Goal: Task Accomplishment & Management: Complete application form

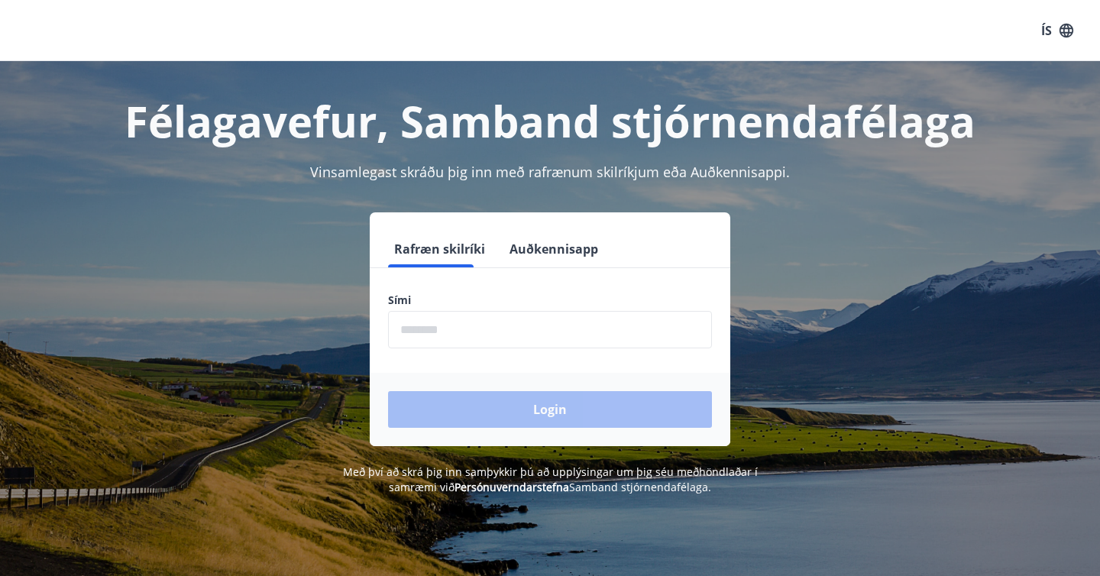
scroll to position [2, 0]
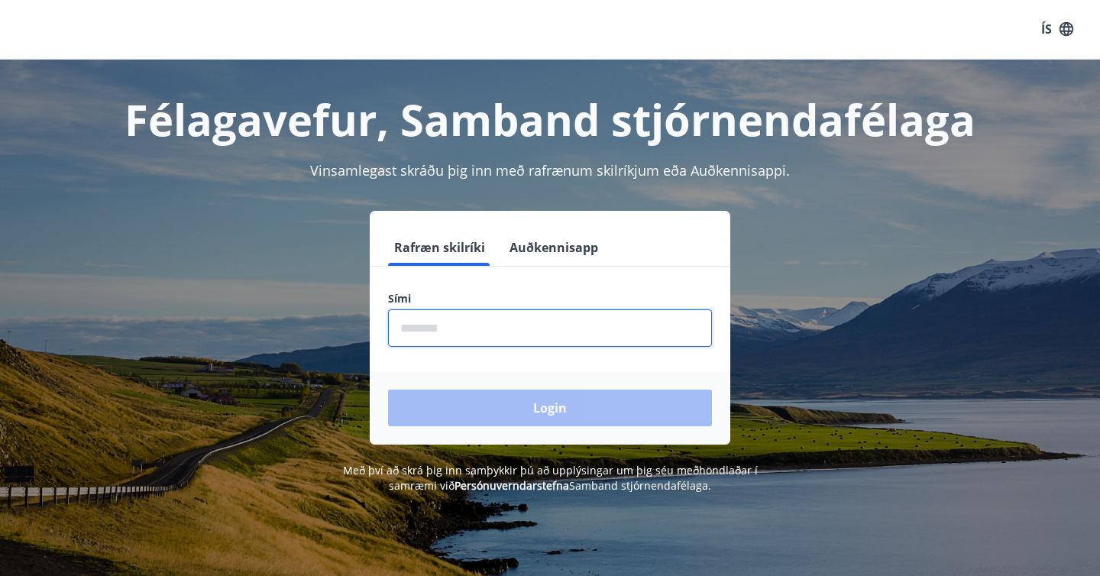
click at [535, 312] on input "phone" at bounding box center [550, 327] width 324 height 37
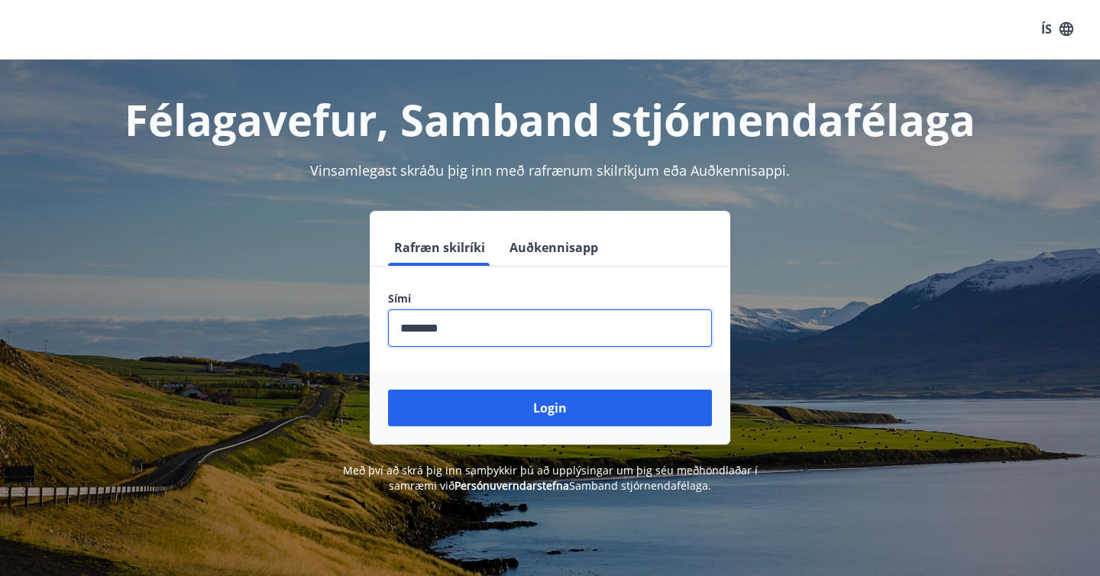
type input "********"
click at [388, 390] on button "Login" at bounding box center [550, 408] width 324 height 37
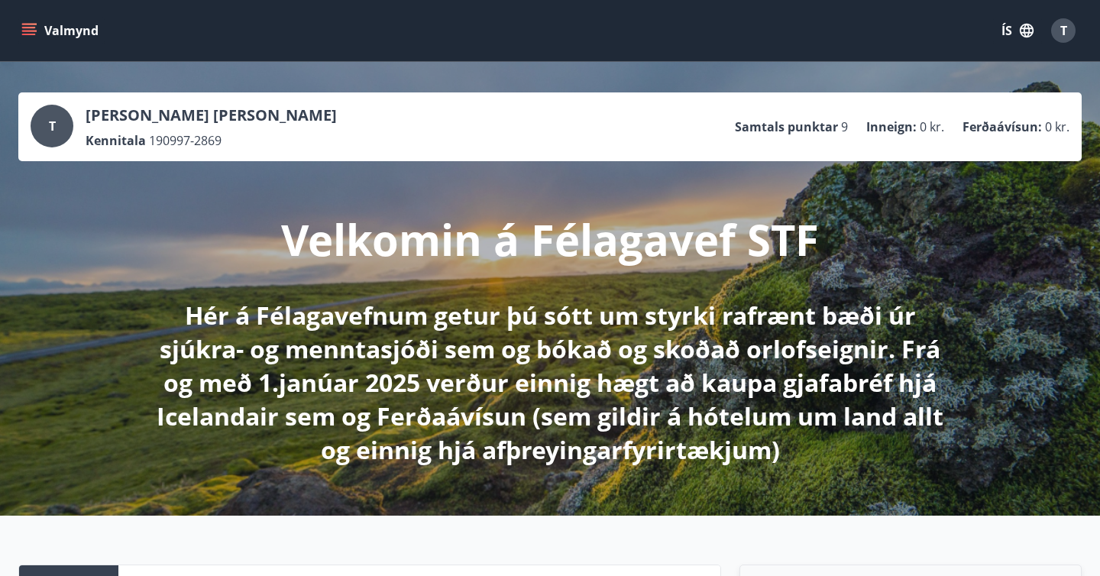
click at [76, 27] on button "Valmynd" at bounding box center [61, 31] width 86 height 28
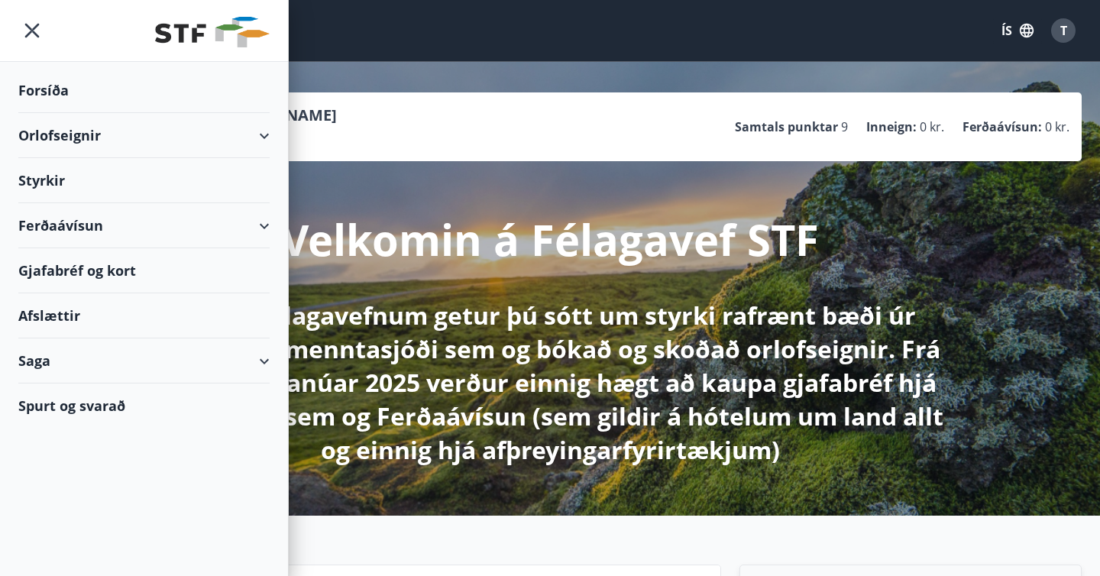
click at [73, 265] on div "Gjafabréf og kort" at bounding box center [143, 270] width 251 height 45
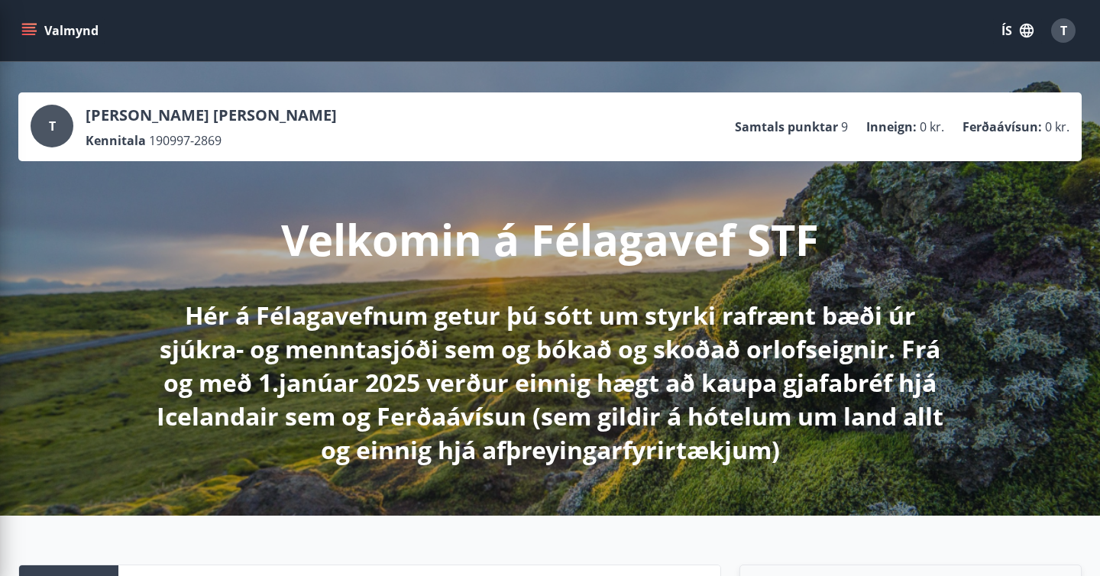
click at [629, 136] on div "T Theódór Óskar Þorvaldsson Kennitala 190997-2869 Samtals punktar 9 Inneign : 0…" at bounding box center [550, 127] width 1039 height 44
click at [24, 23] on icon "menu" at bounding box center [28, 30] width 15 height 15
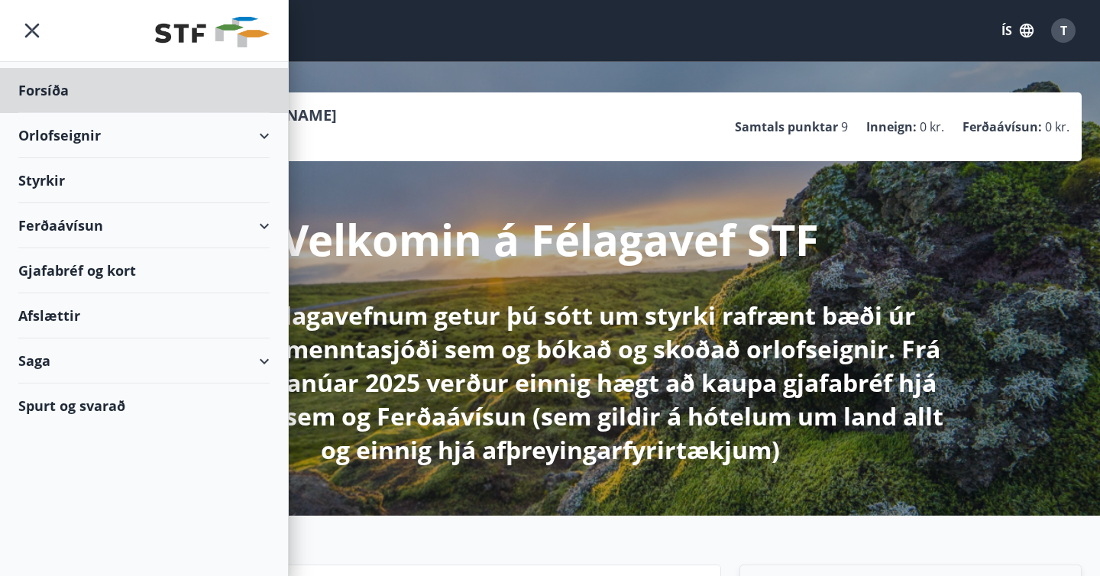
click at [75, 186] on div "Styrkir" at bounding box center [143, 180] width 251 height 45
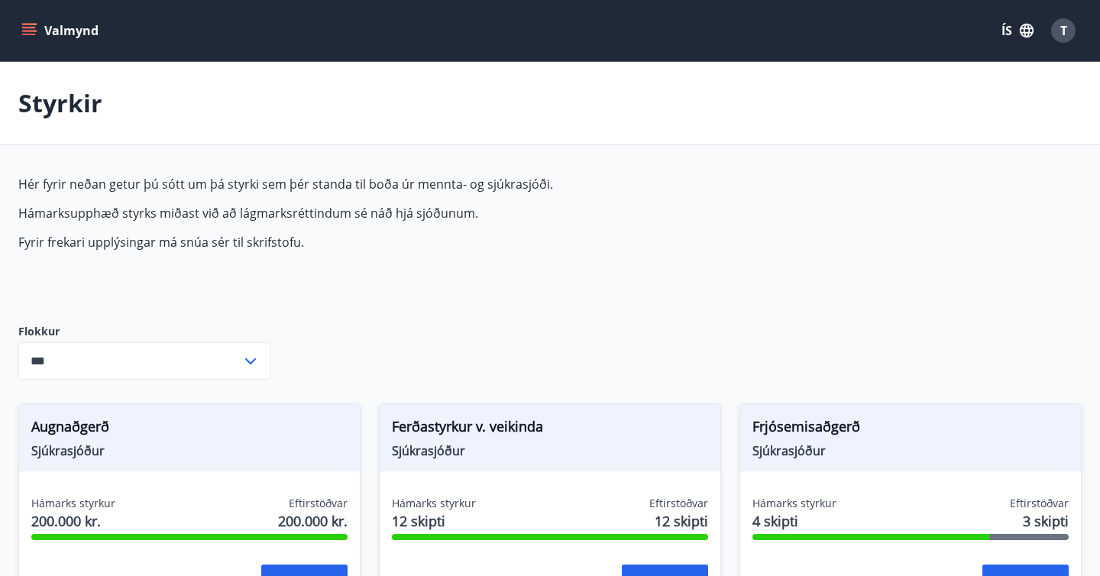
type input "***"
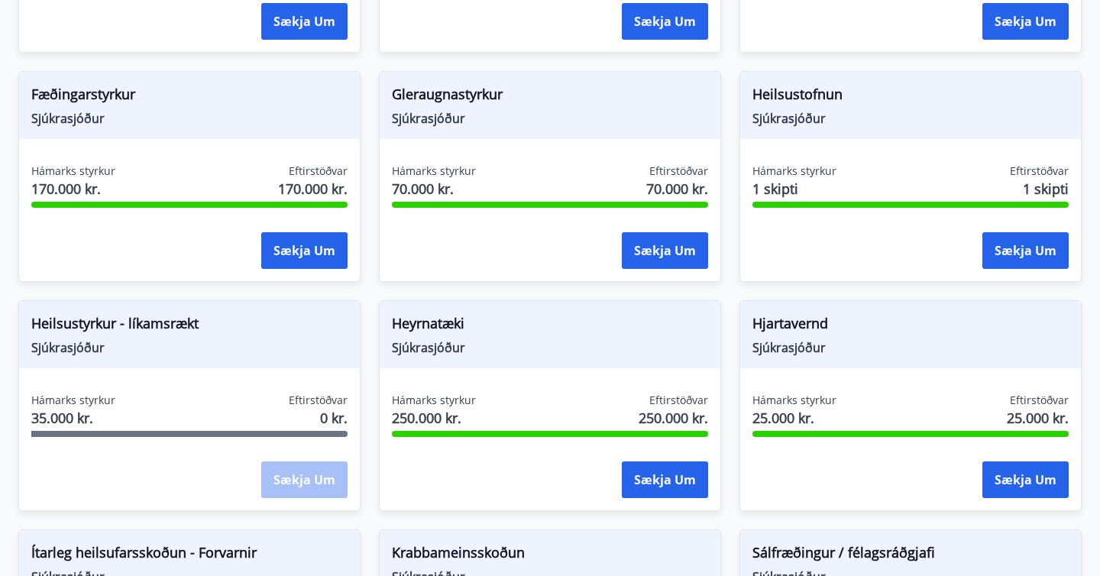
scroll to position [573, 0]
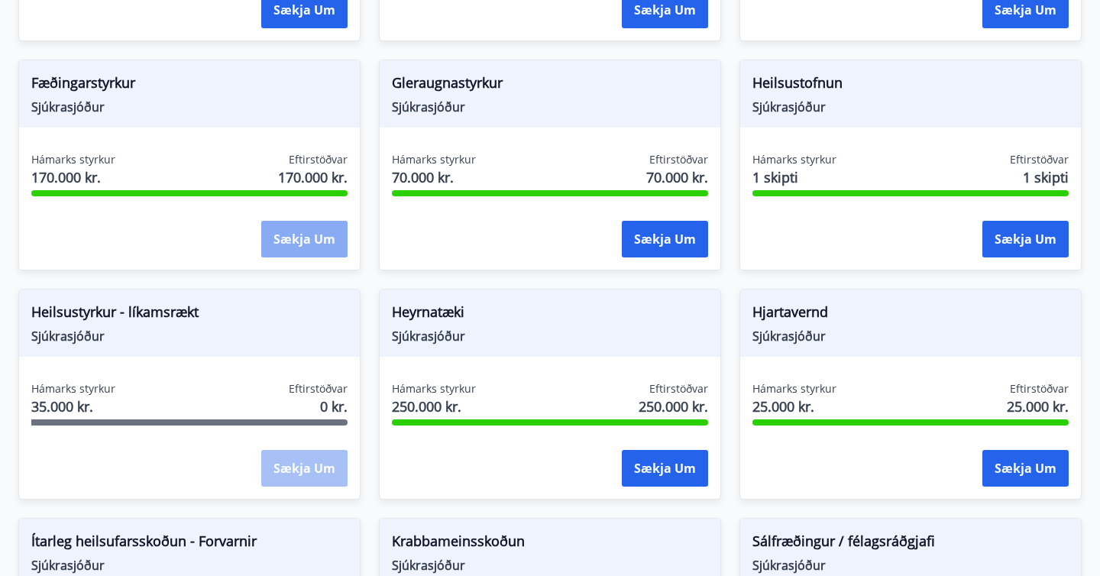
click at [309, 236] on button "Sækja um" at bounding box center [304, 239] width 86 height 37
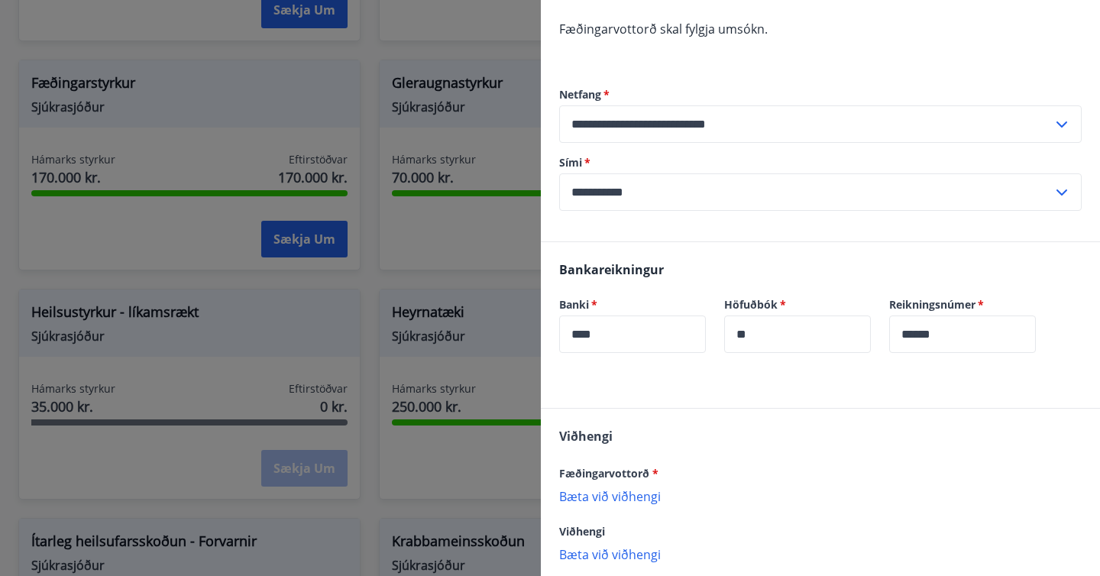
scroll to position [295, 0]
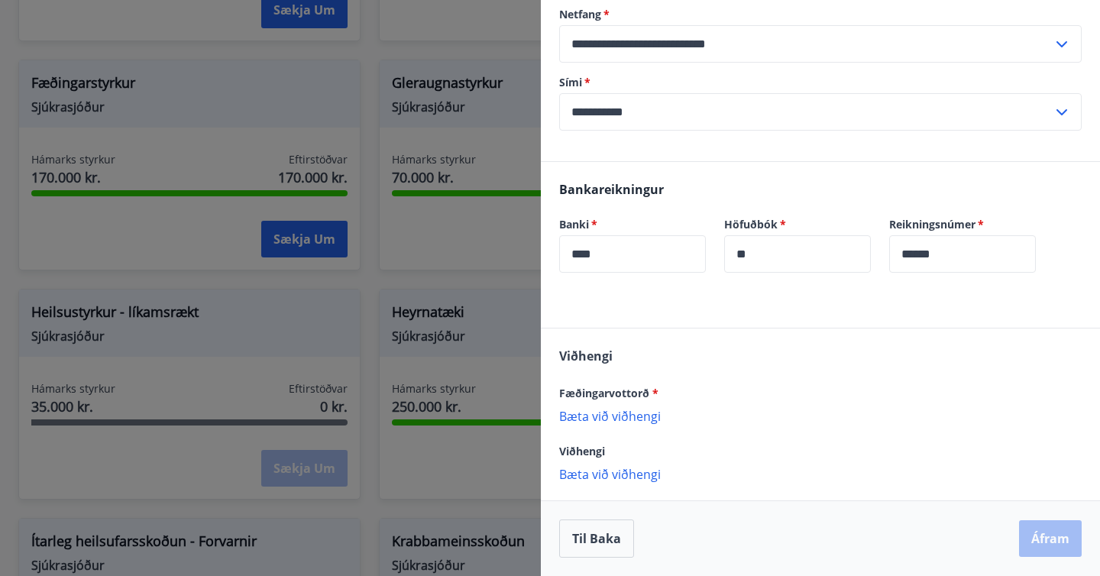
click at [632, 418] on p "Bæta við viðhengi" at bounding box center [820, 415] width 523 height 15
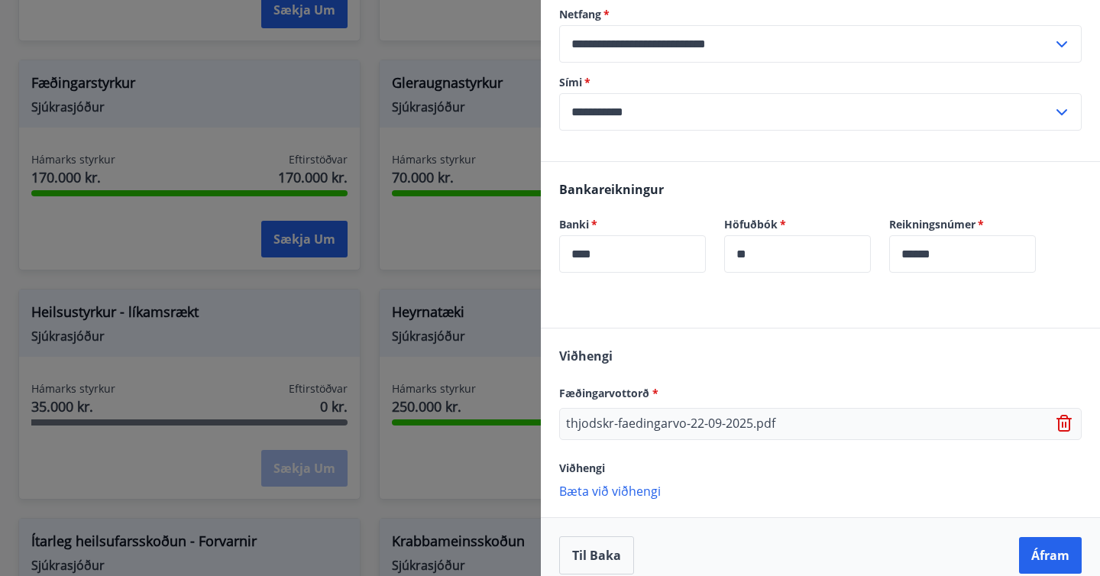
scroll to position [312, 0]
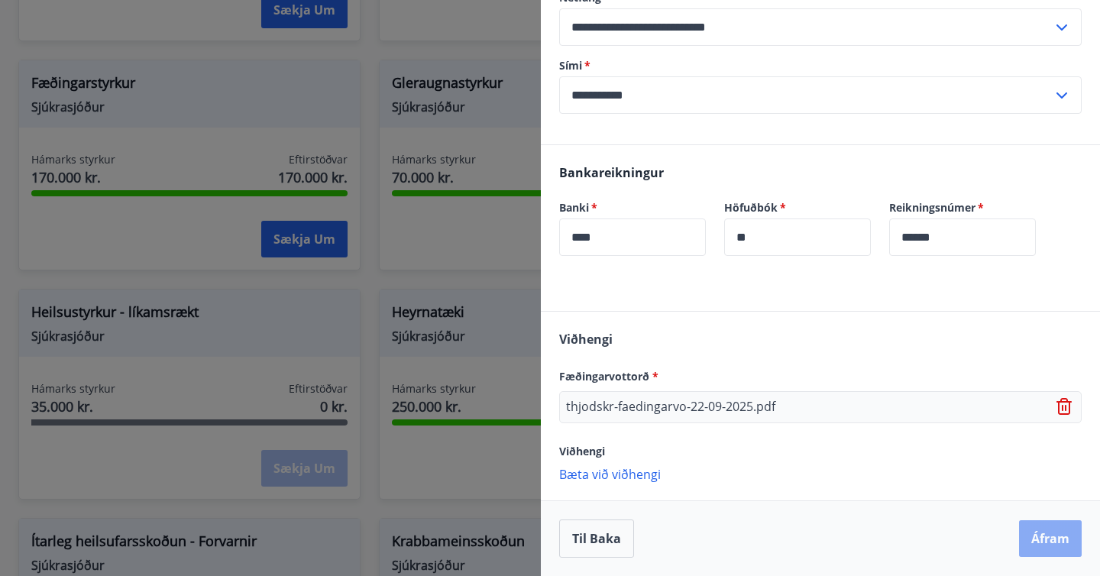
click at [1038, 532] on button "Áfram" at bounding box center [1050, 538] width 63 height 37
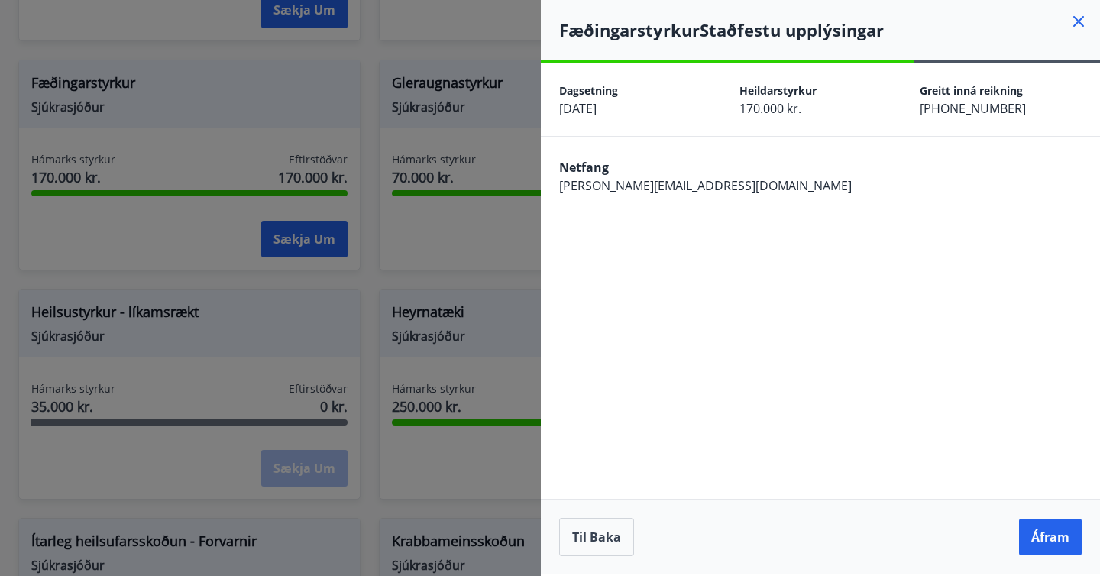
scroll to position [0, 0]
click at [1038, 532] on button "Áfram" at bounding box center [1050, 537] width 63 height 37
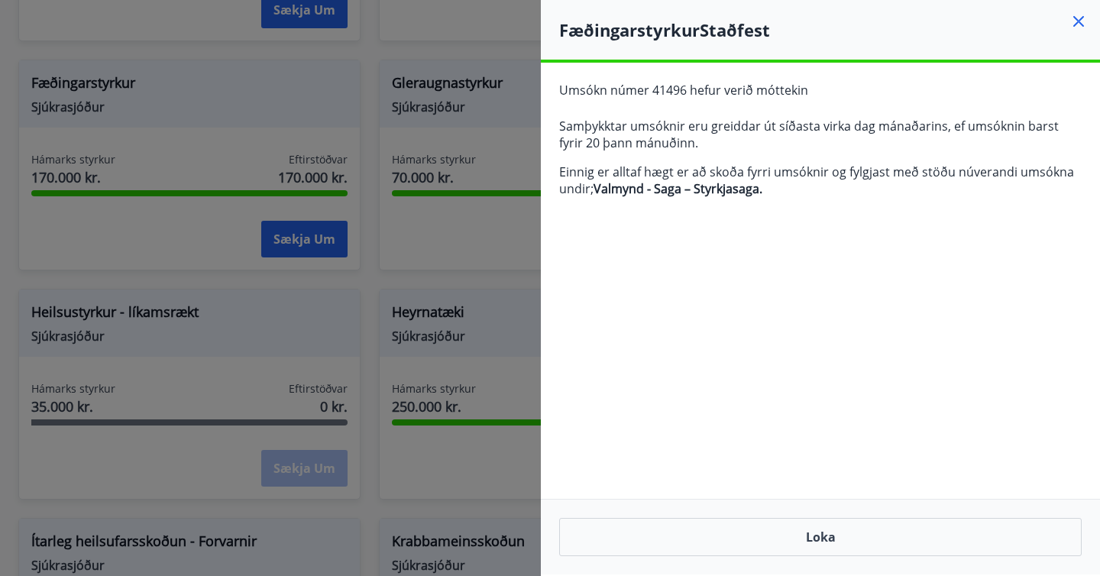
click at [1077, 23] on icon at bounding box center [1078, 21] width 11 height 11
